Goal: Find specific page/section: Find specific page/section

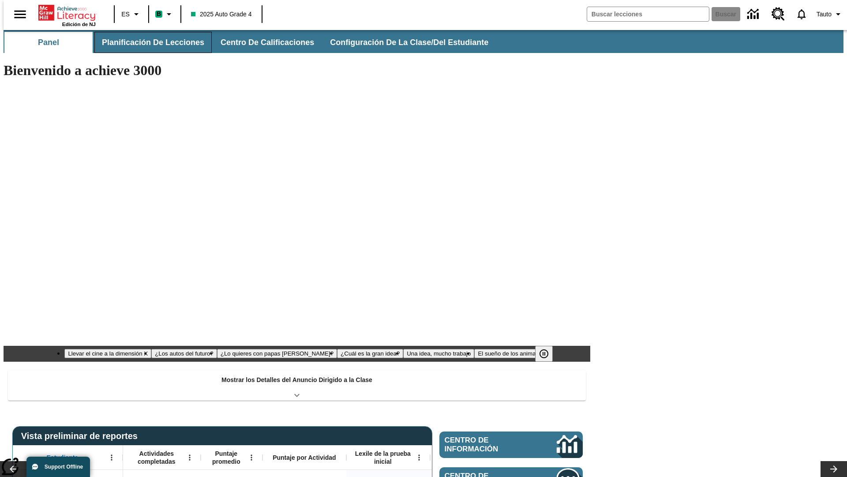
click at [148, 42] on button "Planificación de lecciones" at bounding box center [152, 42] width 117 height 21
